Goal: Task Accomplishment & Management: Use online tool/utility

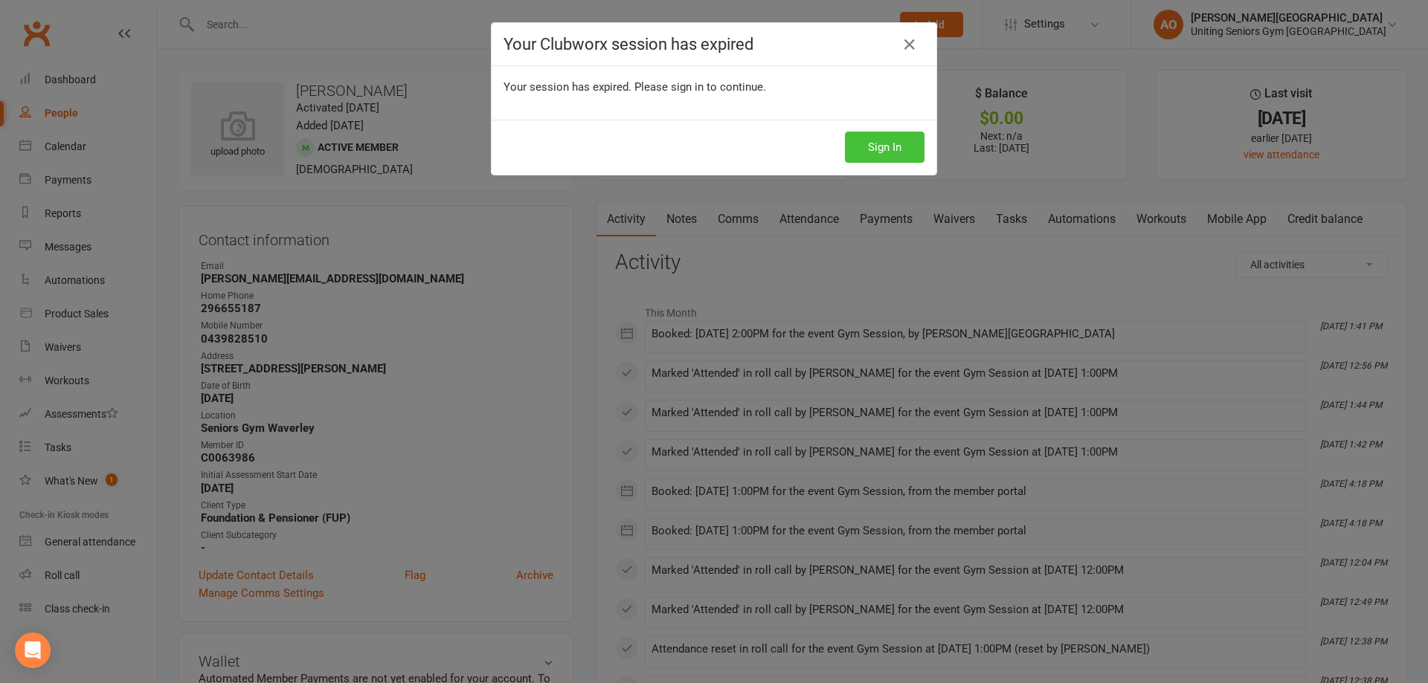
click at [878, 145] on button "Sign In" at bounding box center [885, 147] width 80 height 31
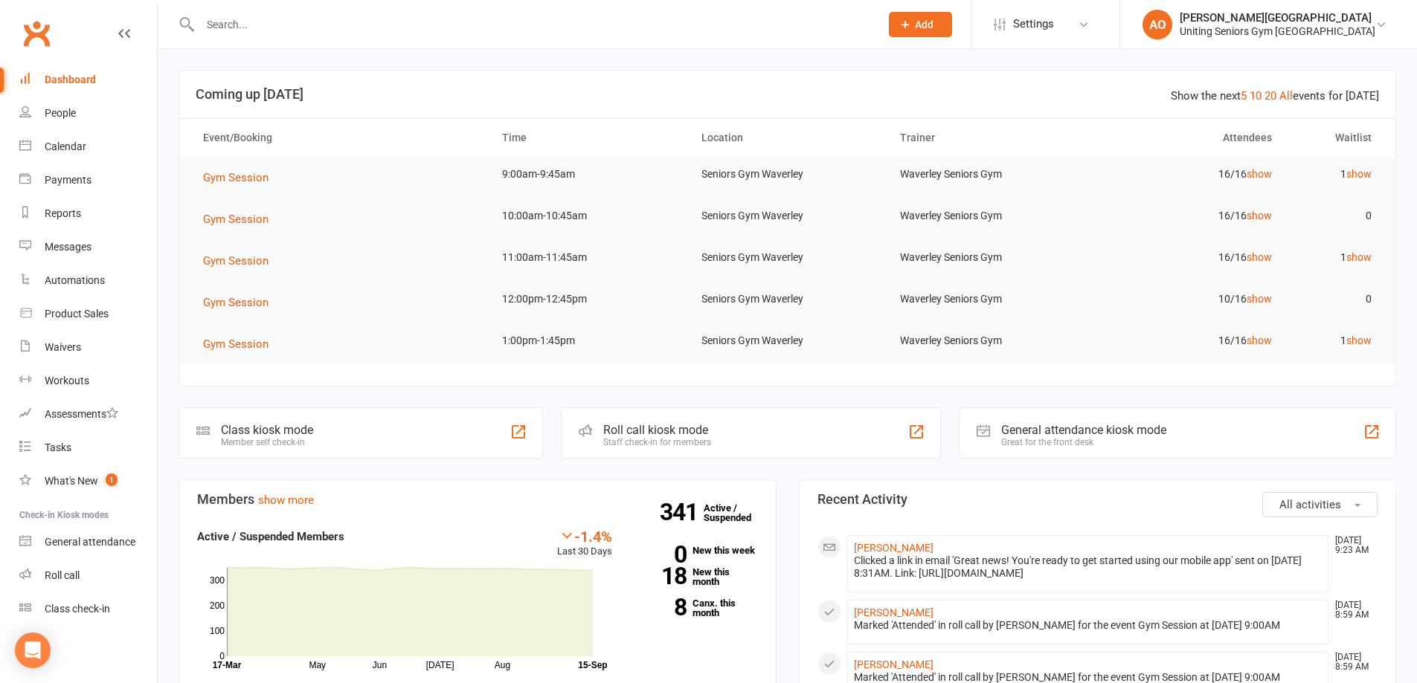
click at [261, 22] on input "text" at bounding box center [533, 24] width 674 height 21
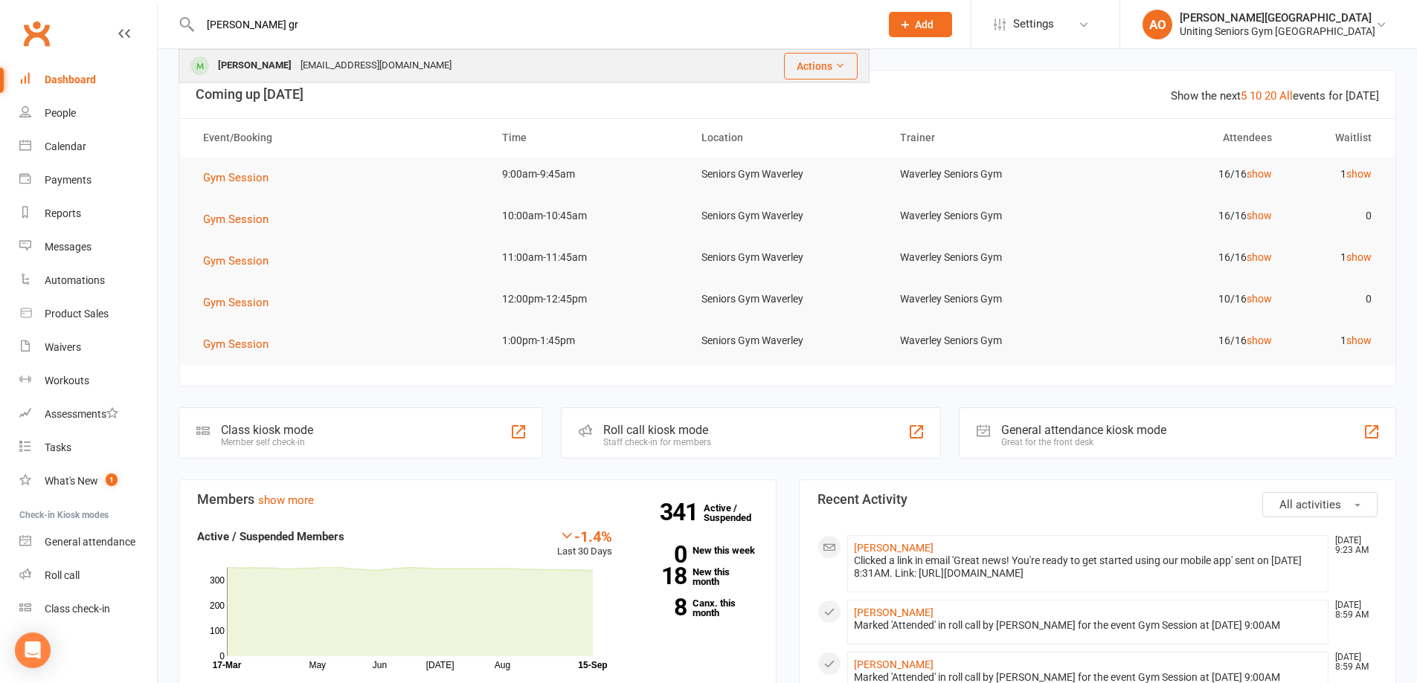
type input "[PERSON_NAME] gr"
drag, startPoint x: 282, startPoint y: 62, endPoint x: 271, endPoint y: 54, distance: 13.2
click at [296, 62] on div "[EMAIL_ADDRESS][DOMAIN_NAME]" at bounding box center [376, 66] width 160 height 22
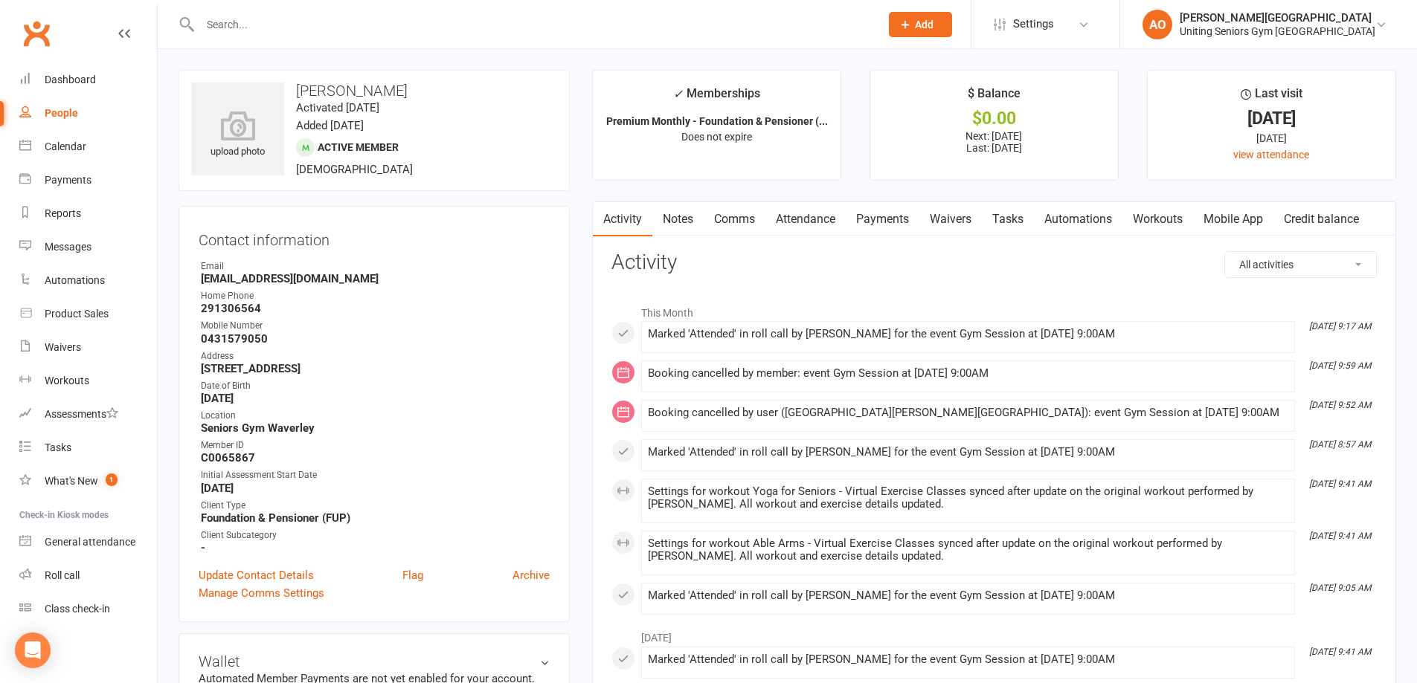
click at [815, 229] on link "Attendance" at bounding box center [805, 219] width 80 height 34
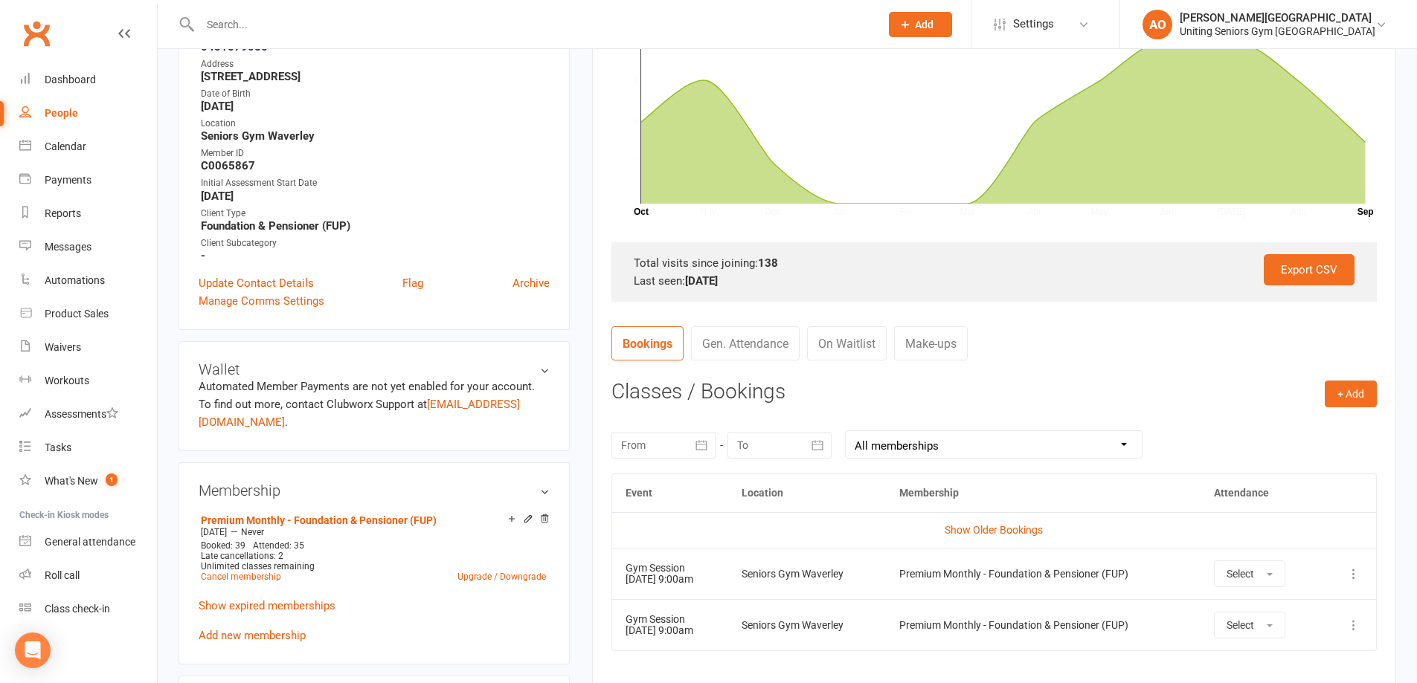
scroll to position [297, 0]
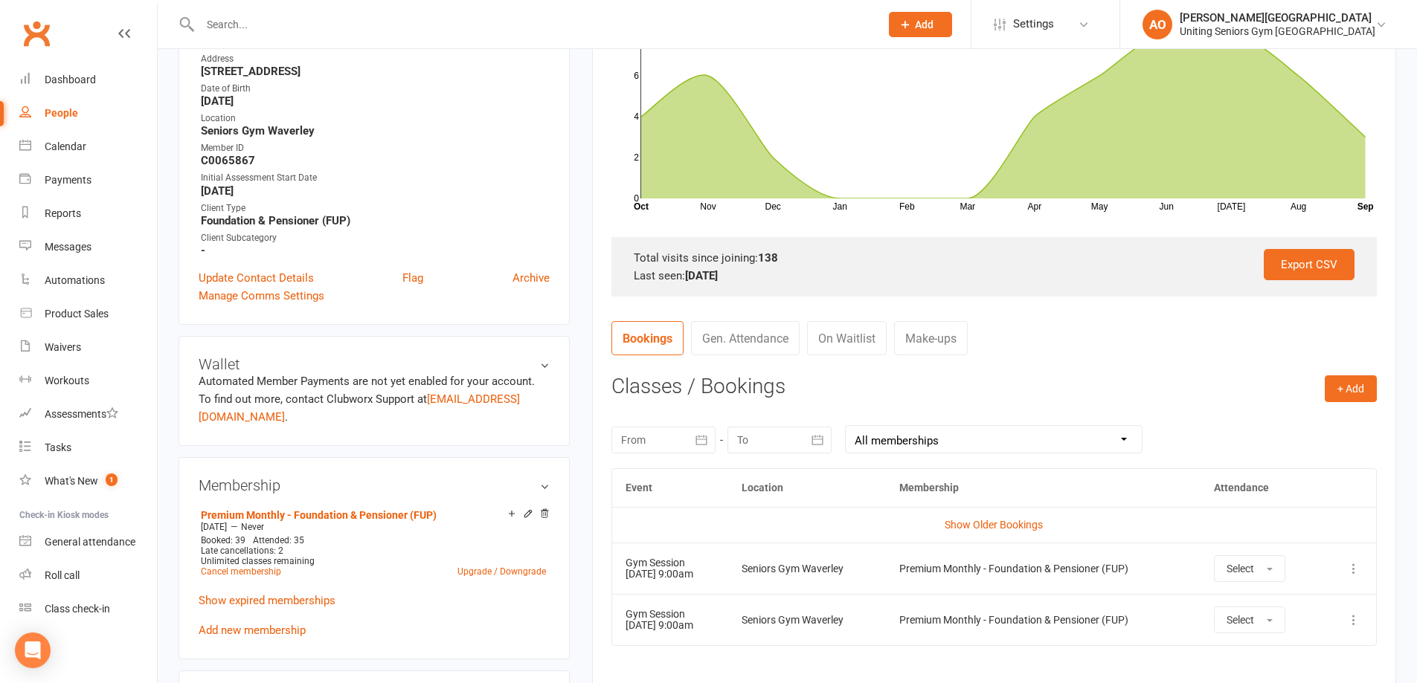
click at [271, 16] on input "text" at bounding box center [533, 24] width 674 height 21
click at [50, 582] on div "Roll call" at bounding box center [62, 576] width 35 height 12
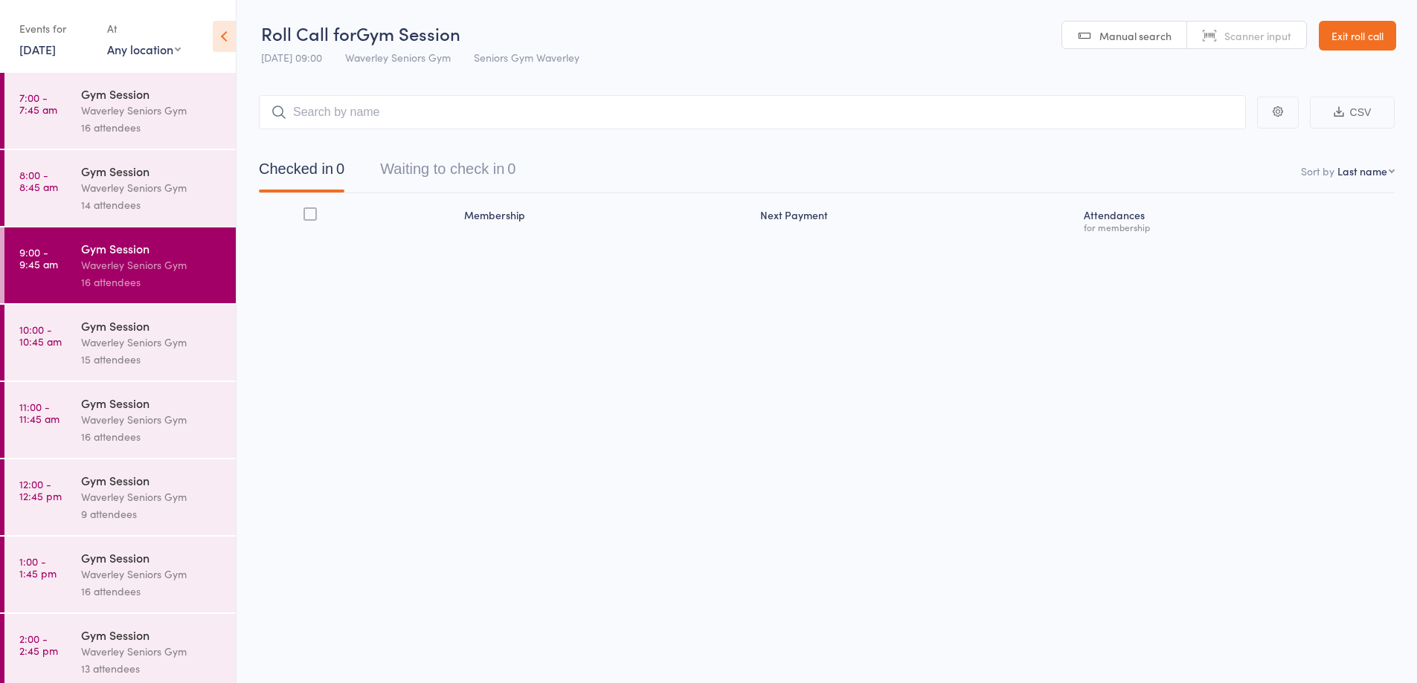
click at [445, 182] on button "Waiting to check in 0" at bounding box center [447, 172] width 135 height 39
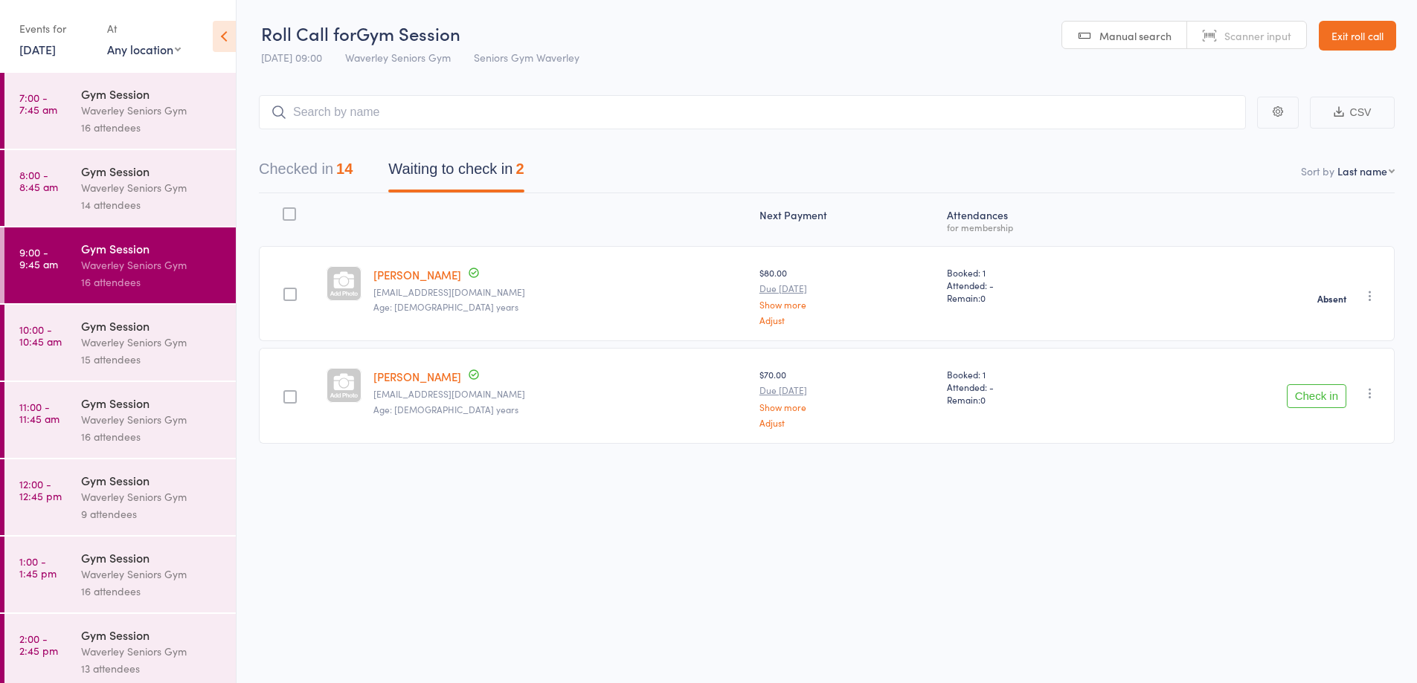
click at [1368, 394] on icon "button" at bounding box center [1369, 393] width 15 height 15
click at [1318, 535] on li "Mark absent" at bounding box center [1316, 542] width 123 height 20
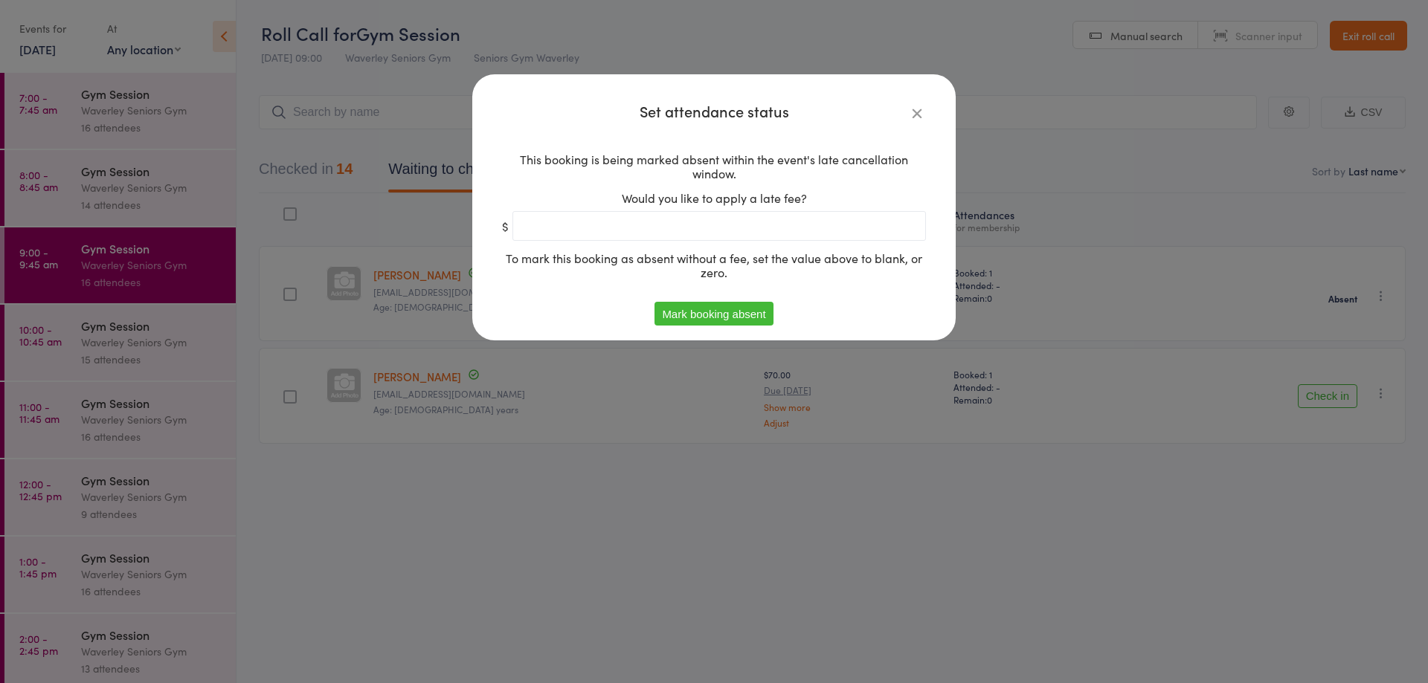
click at [755, 306] on button "Mark booking absent" at bounding box center [713, 314] width 118 height 24
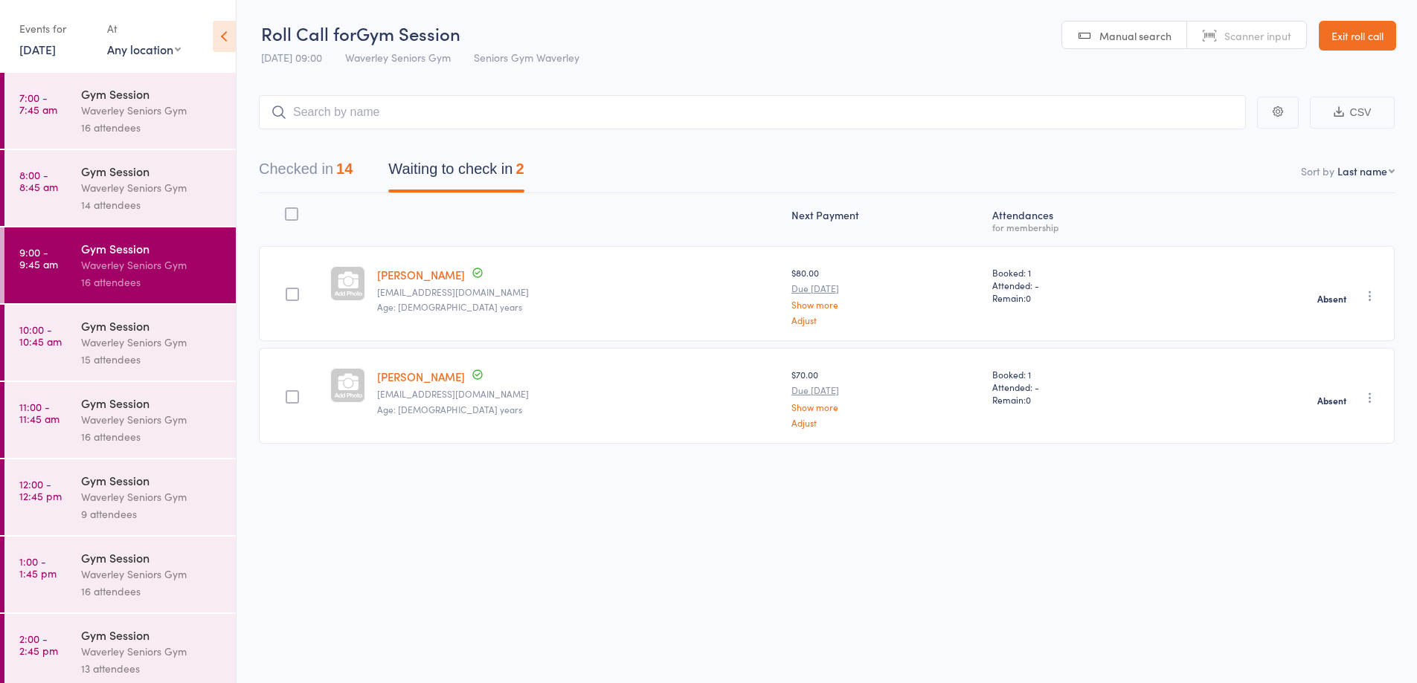
click at [94, 219] on div "Gym Session Waverley Seniors Gym 14 attendees" at bounding box center [158, 188] width 155 height 76
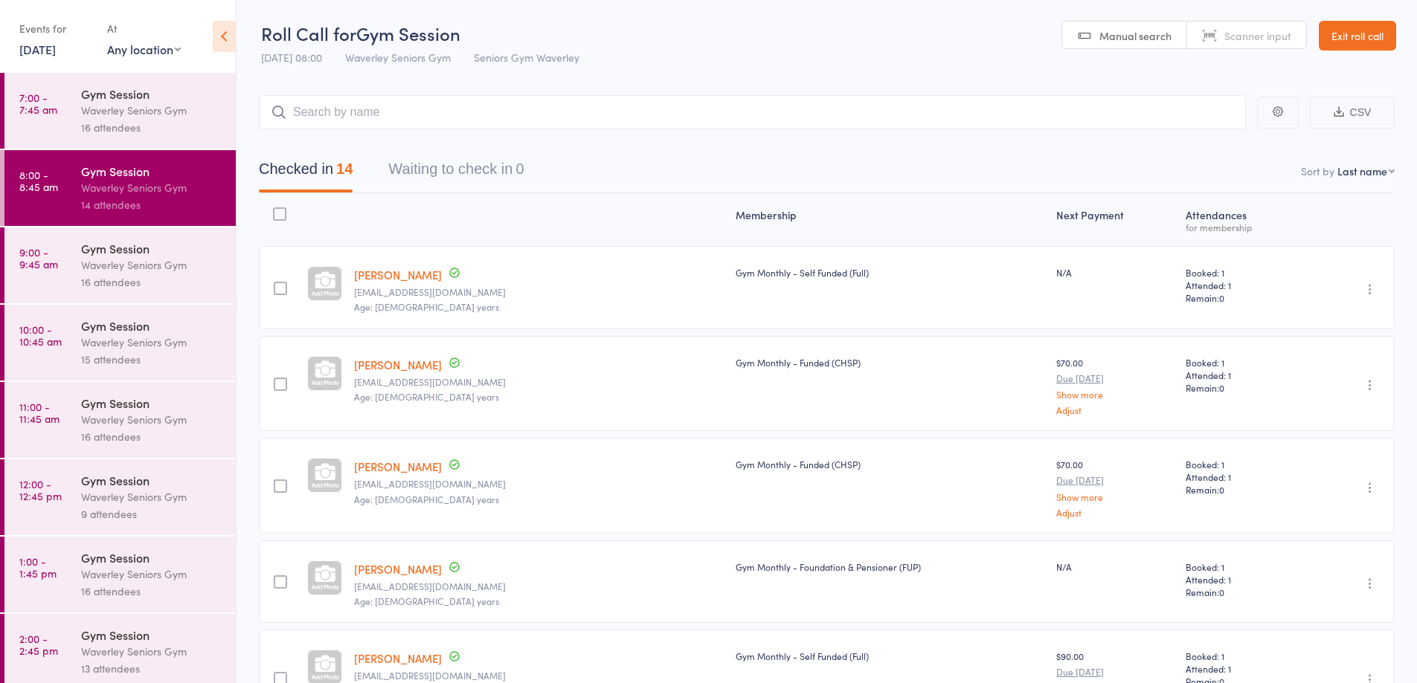
click at [155, 129] on div "16 attendees" at bounding box center [152, 127] width 142 height 17
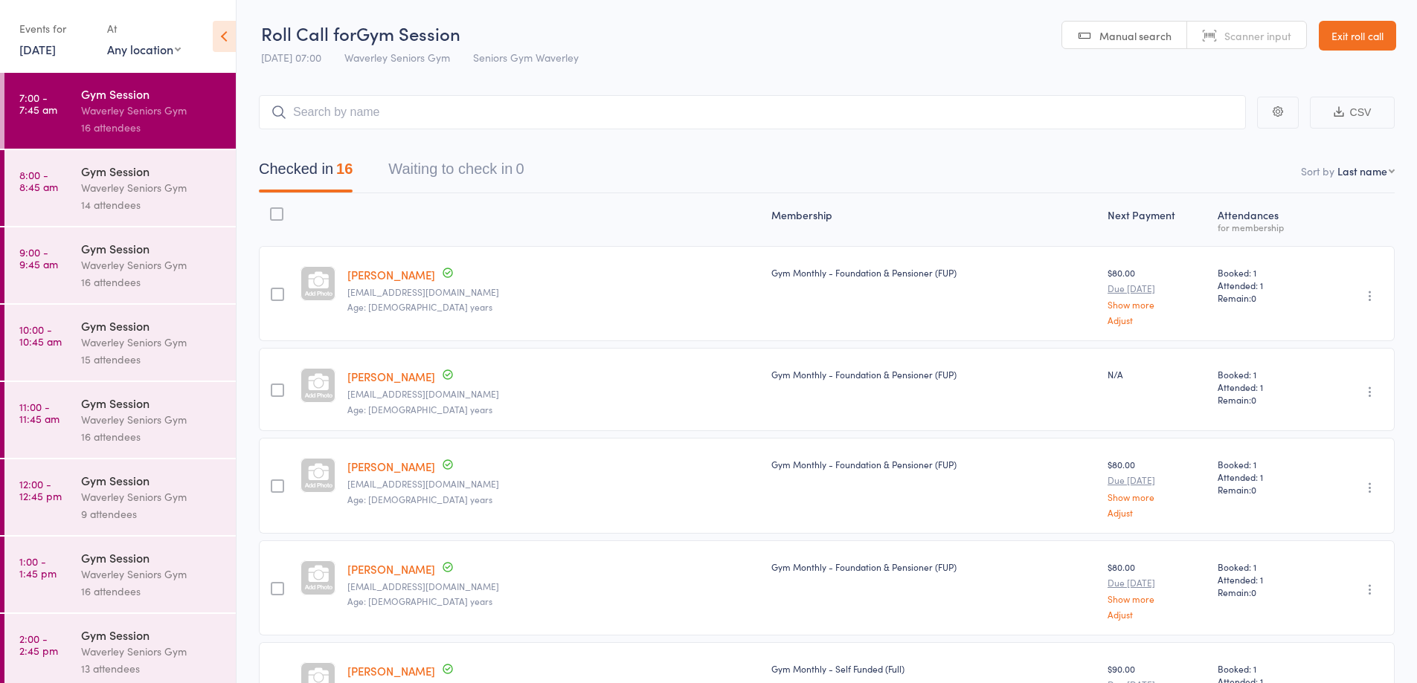
click at [123, 330] on div "Gym Session" at bounding box center [152, 326] width 142 height 16
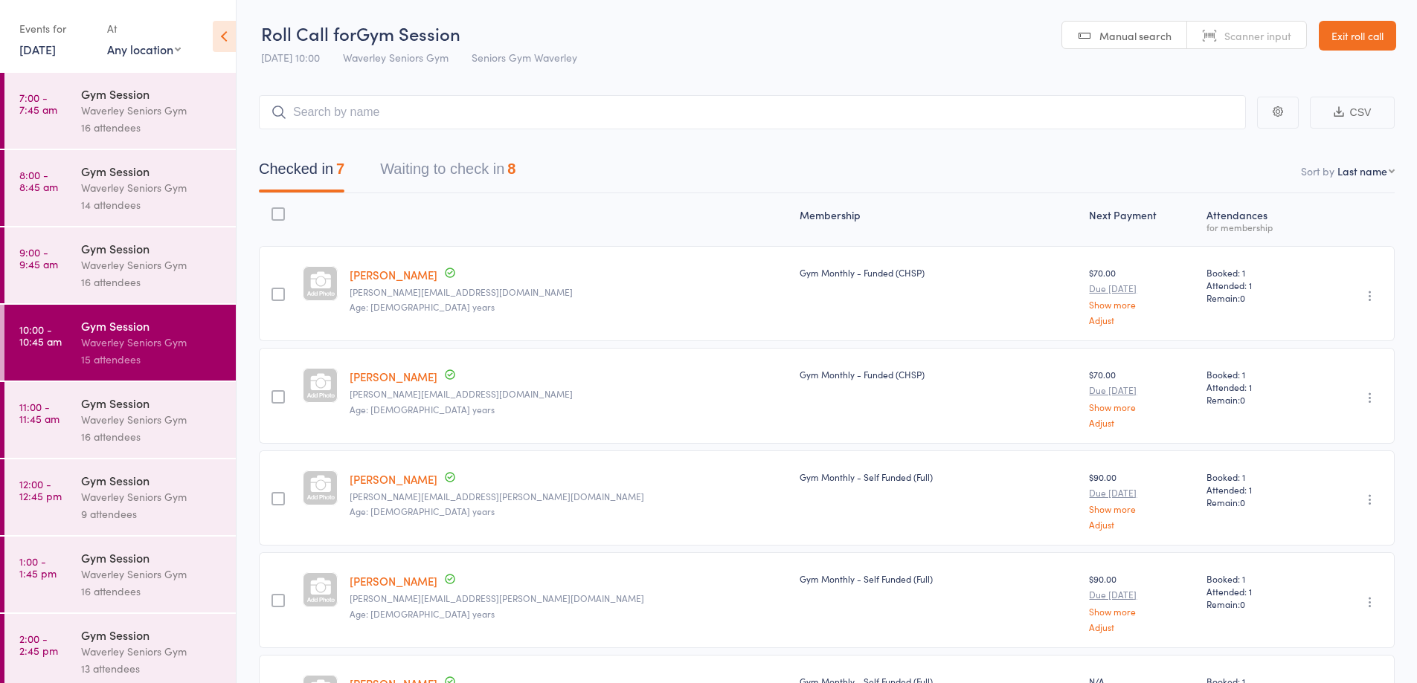
click at [1358, 36] on link "Exit roll call" at bounding box center [1357, 36] width 77 height 30
click at [1352, 36] on link "Exit roll call" at bounding box center [1357, 36] width 77 height 30
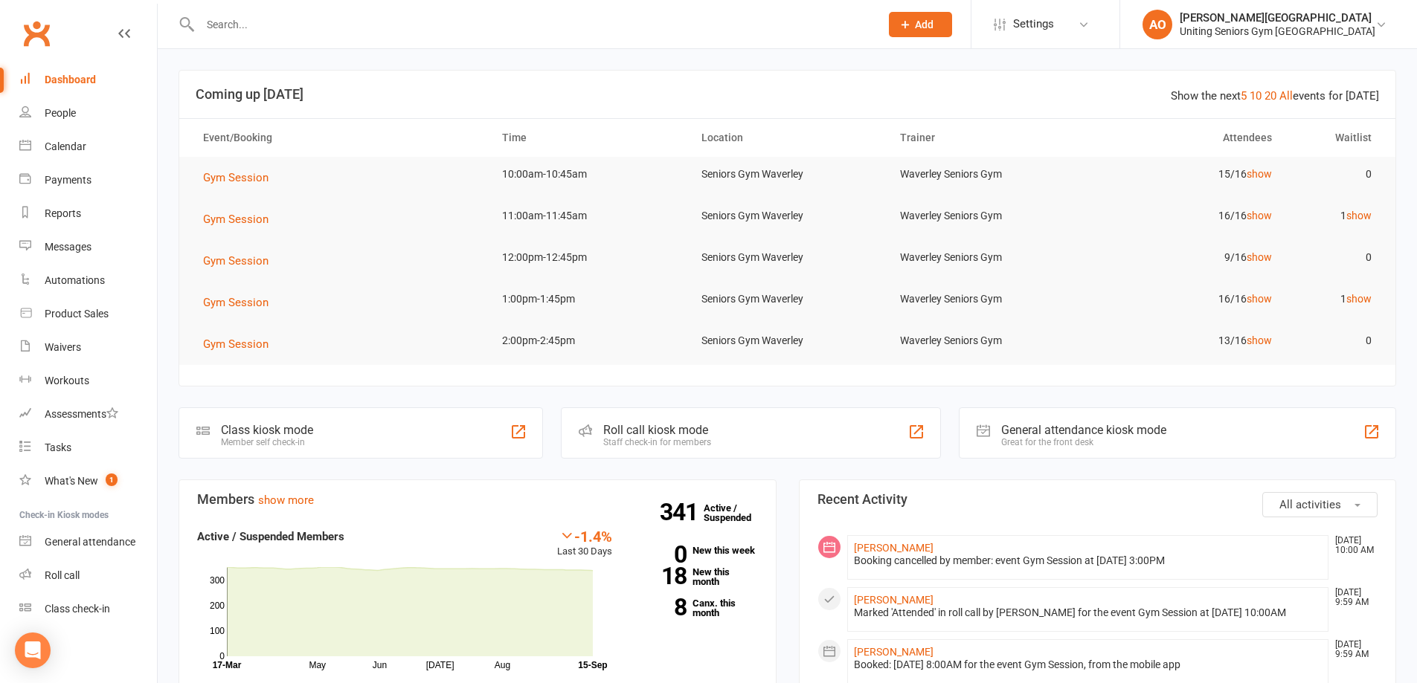
click at [214, 24] on input "text" at bounding box center [533, 24] width 674 height 21
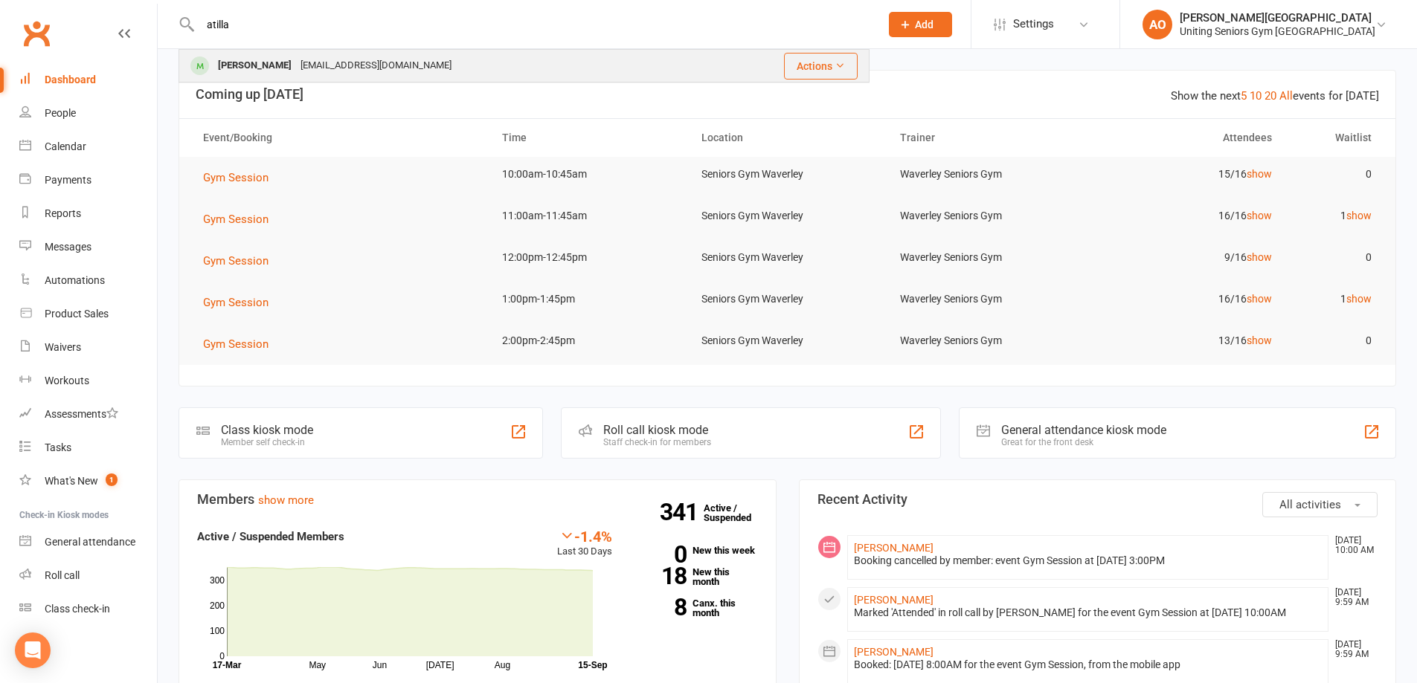
type input "atilla"
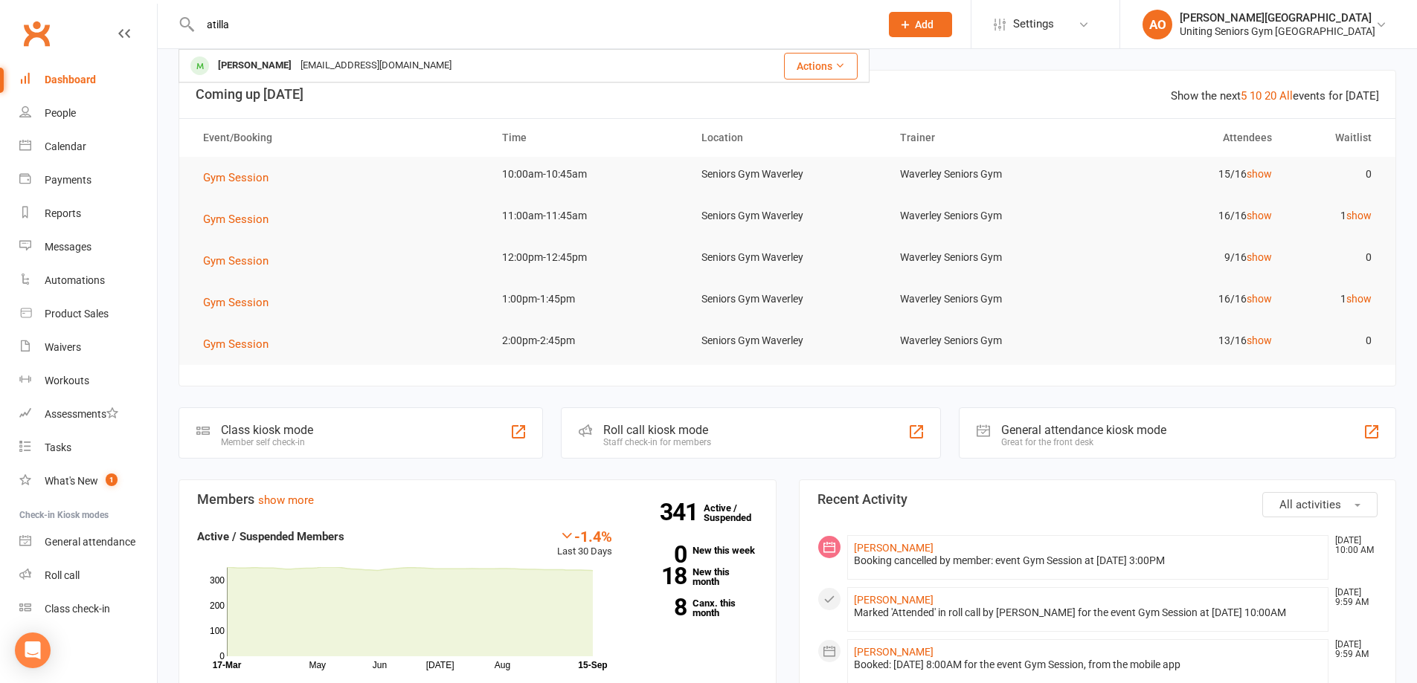
drag, startPoint x: 266, startPoint y: 59, endPoint x: 257, endPoint y: 49, distance: 13.2
click at [265, 57] on div "Attila De Szoeke" at bounding box center [254, 66] width 83 height 22
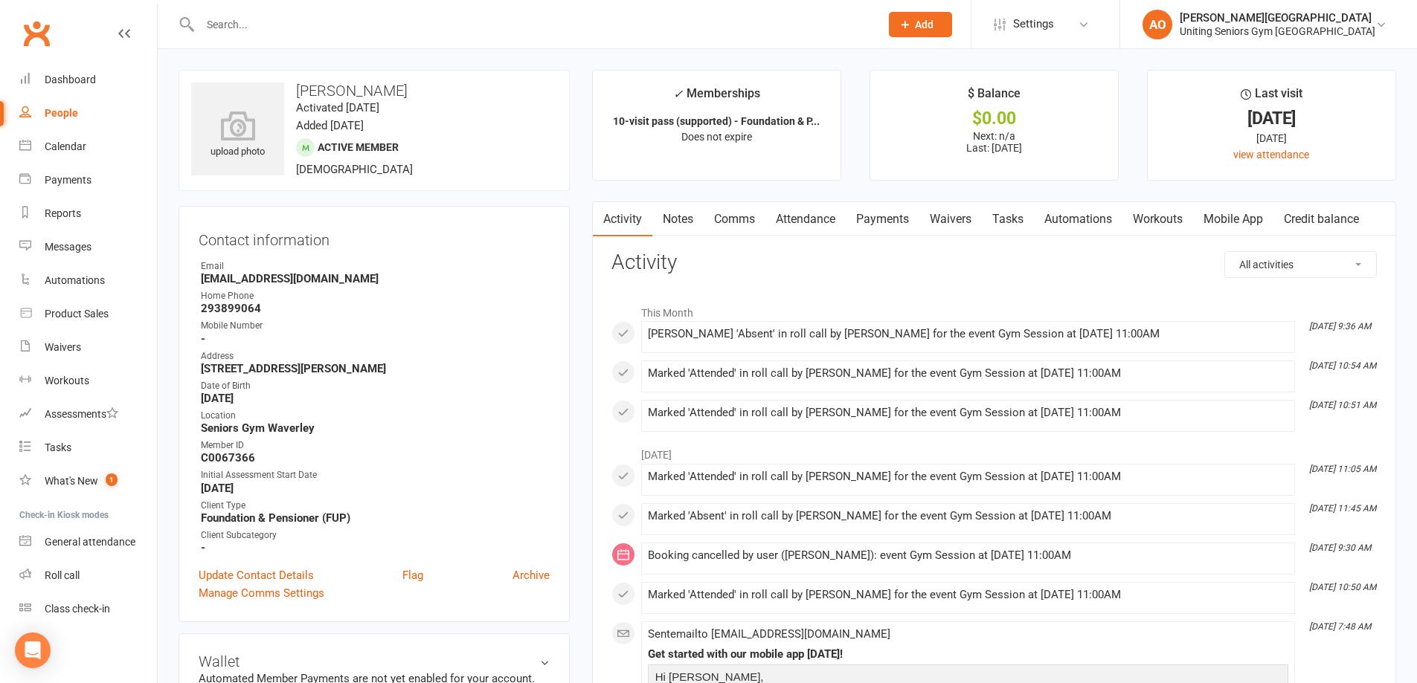
click at [811, 212] on link "Attendance" at bounding box center [805, 219] width 80 height 34
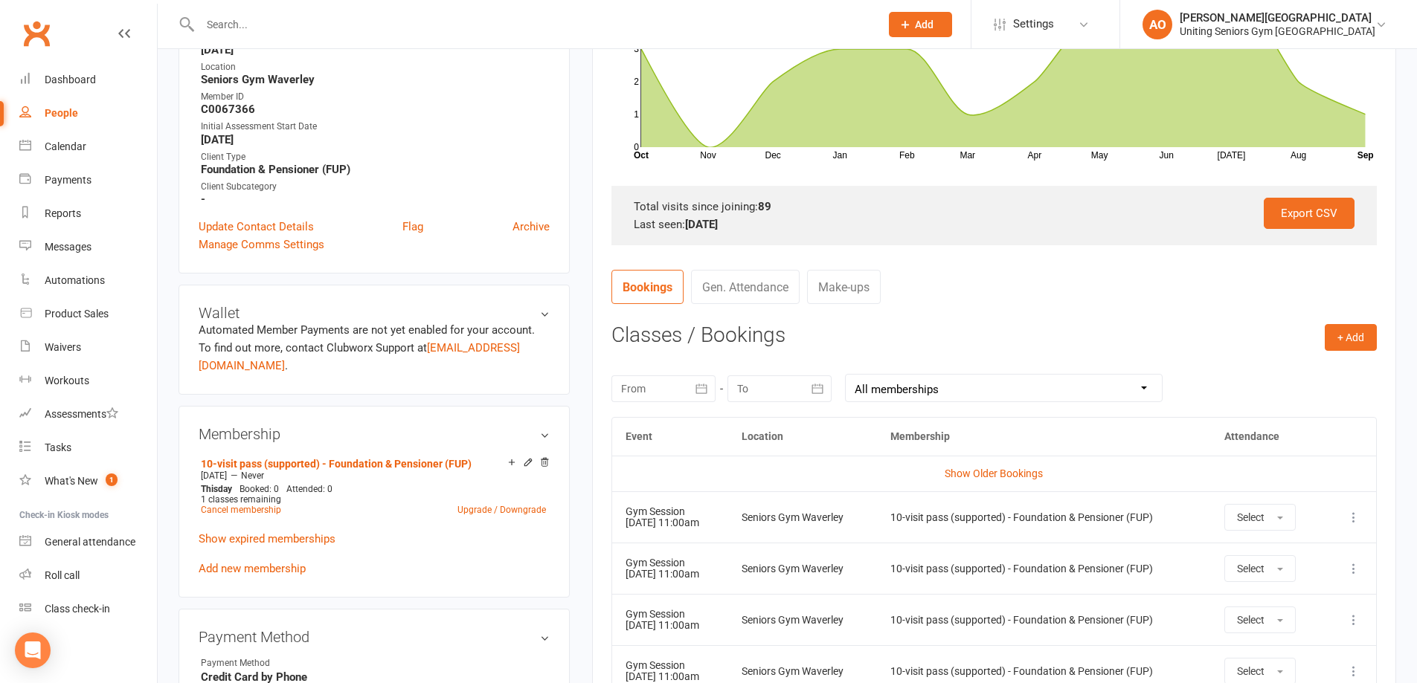
scroll to position [149, 0]
